Goal: Task Accomplishment & Management: Complete application form

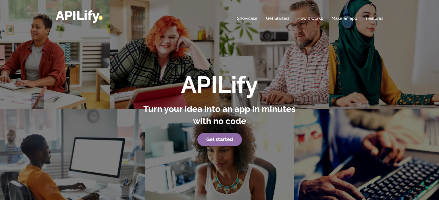
click at [210, 135] on link "Get started" at bounding box center [220, 139] width 45 height 13
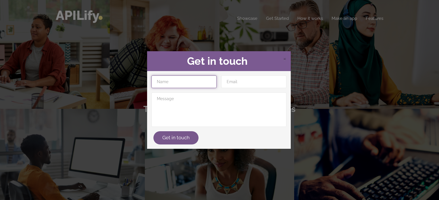
click at [188, 81] on input "text" at bounding box center [184, 81] width 65 height 13
click at [251, 58] on h2 "Get in touch" at bounding box center [219, 61] width 135 height 12
click at [255, 48] on div "× Get in touch Get in touch" at bounding box center [219, 100] width 439 height 200
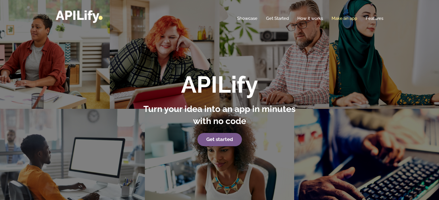
click at [344, 17] on link "Make an app" at bounding box center [345, 19] width 26 height 6
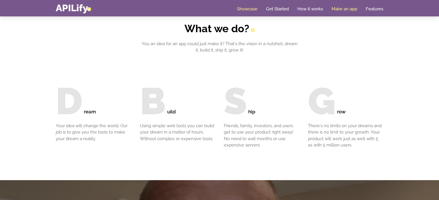
scroll to position [558, 0]
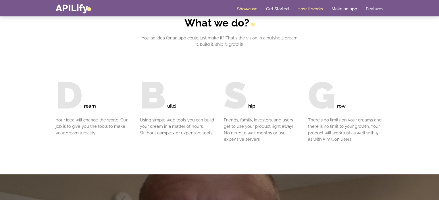
click at [306, 6] on link "How it works" at bounding box center [311, 9] width 26 height 6
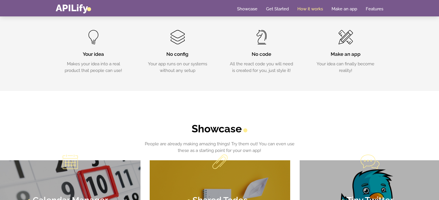
scroll to position [187, 0]
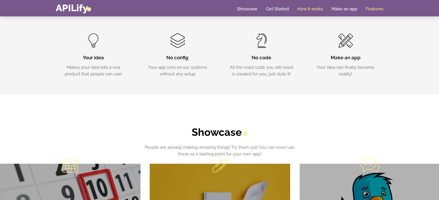
click at [368, 8] on link "Features" at bounding box center [375, 9] width 18 height 6
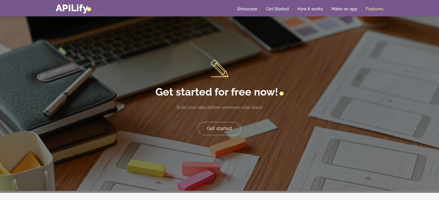
scroll to position [1178, 0]
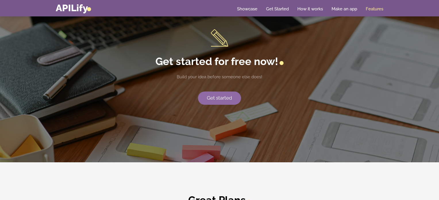
click at [219, 94] on link "Get started" at bounding box center [219, 97] width 43 height 13
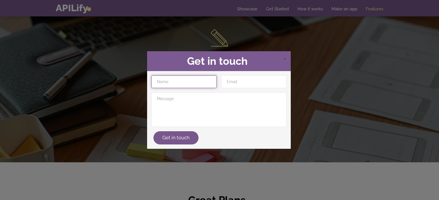
click at [187, 86] on input "text" at bounding box center [184, 81] width 65 height 13
type input "A"
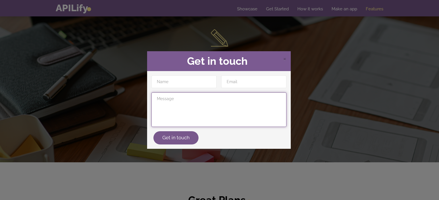
click at [174, 126] on textarea at bounding box center [219, 109] width 135 height 35
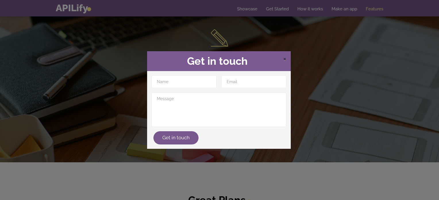
click at [284, 59] on span "×" at bounding box center [284, 58] width 3 height 9
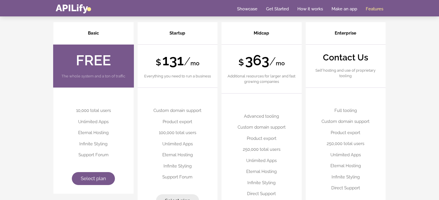
scroll to position [1418, 0]
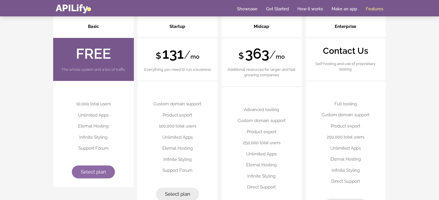
click at [104, 165] on link "Select plan" at bounding box center [93, 171] width 43 height 13
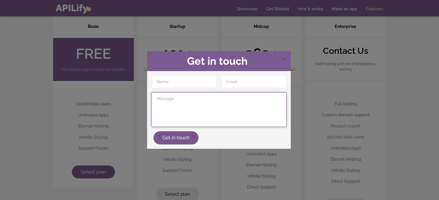
click at [185, 110] on textarea at bounding box center [219, 109] width 135 height 35
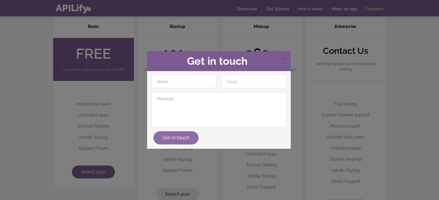
click at [183, 133] on button "Get in touch" at bounding box center [176, 137] width 45 height 13
click at [185, 79] on input "text" at bounding box center [184, 81] width 65 height 13
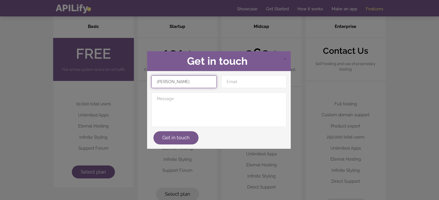
type input "[PERSON_NAME]"
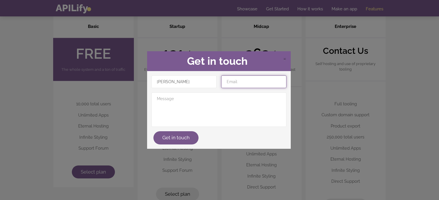
click at [245, 79] on input "email" at bounding box center [253, 81] width 65 height 13
type input "[EMAIL_ADDRESS][DOMAIN_NAME]"
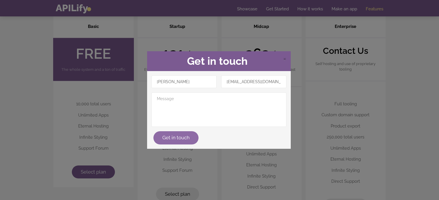
click at [179, 137] on button "Get in touch" at bounding box center [176, 137] width 45 height 13
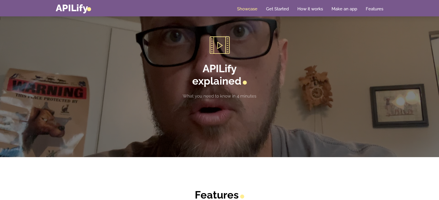
scroll to position [754, 0]
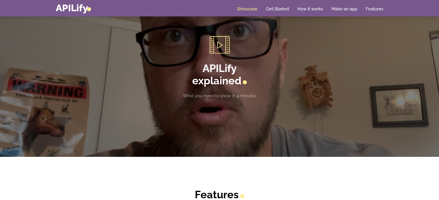
click at [229, 82] on h2 "APILify explained" at bounding box center [220, 74] width 160 height 25
click at [232, 91] on header "APILify explained What you need to know in 4 minutes" at bounding box center [220, 67] width 168 height 63
click at [233, 93] on p "What you need to know in 4 minutes" at bounding box center [220, 96] width 160 height 7
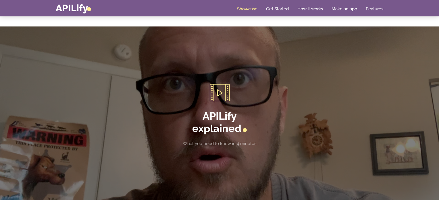
scroll to position [704, 0]
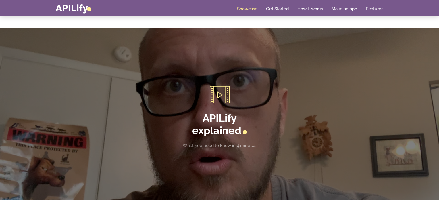
click at [224, 92] on link at bounding box center [220, 94] width 160 height 17
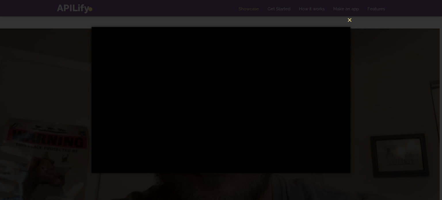
click at [351, 19] on button "×" at bounding box center [222, 19] width 259 height 13
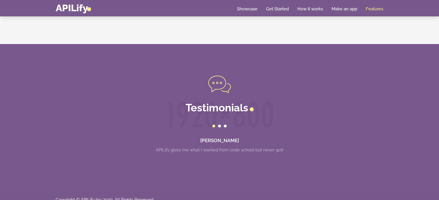
scroll to position [1640, 0]
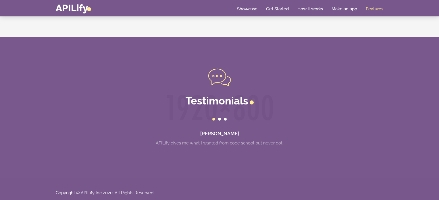
click at [218, 118] on div at bounding box center [219, 119] width 3 height 3
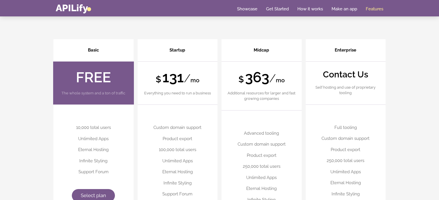
scroll to position [1394, 0]
